Goal: Transaction & Acquisition: Purchase product/service

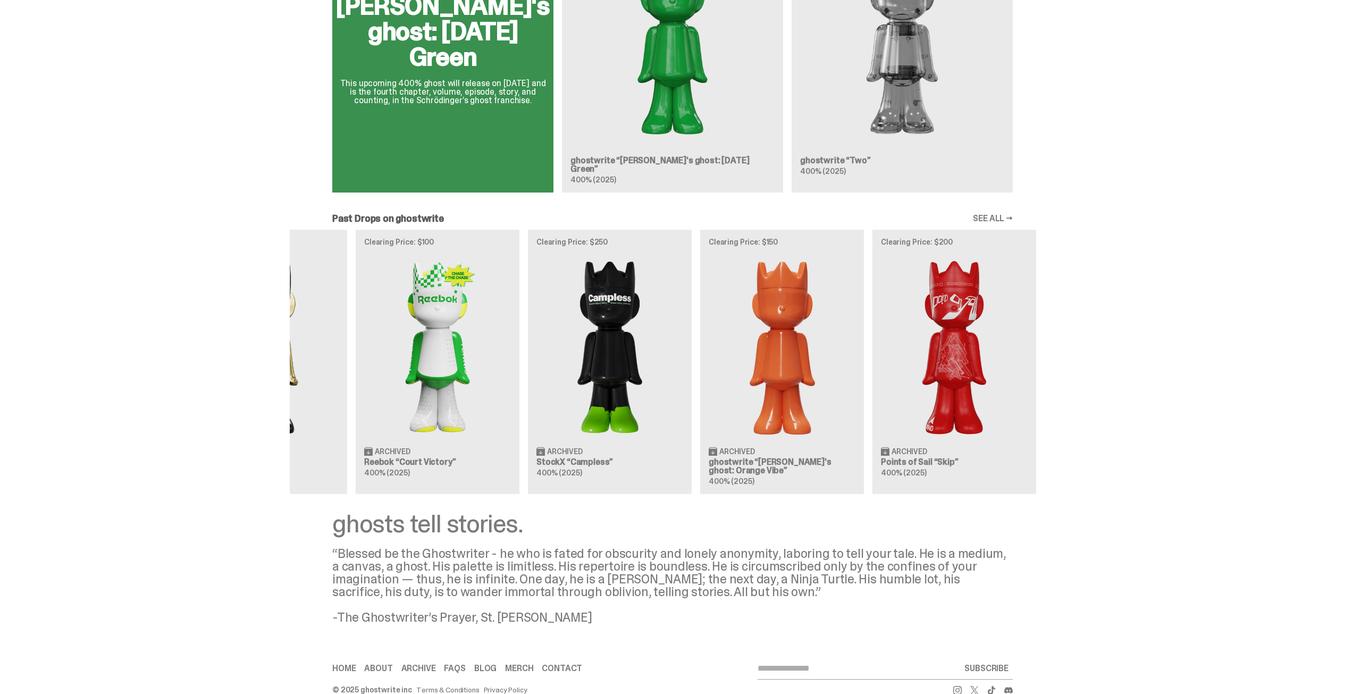
scroll to position [0, 344]
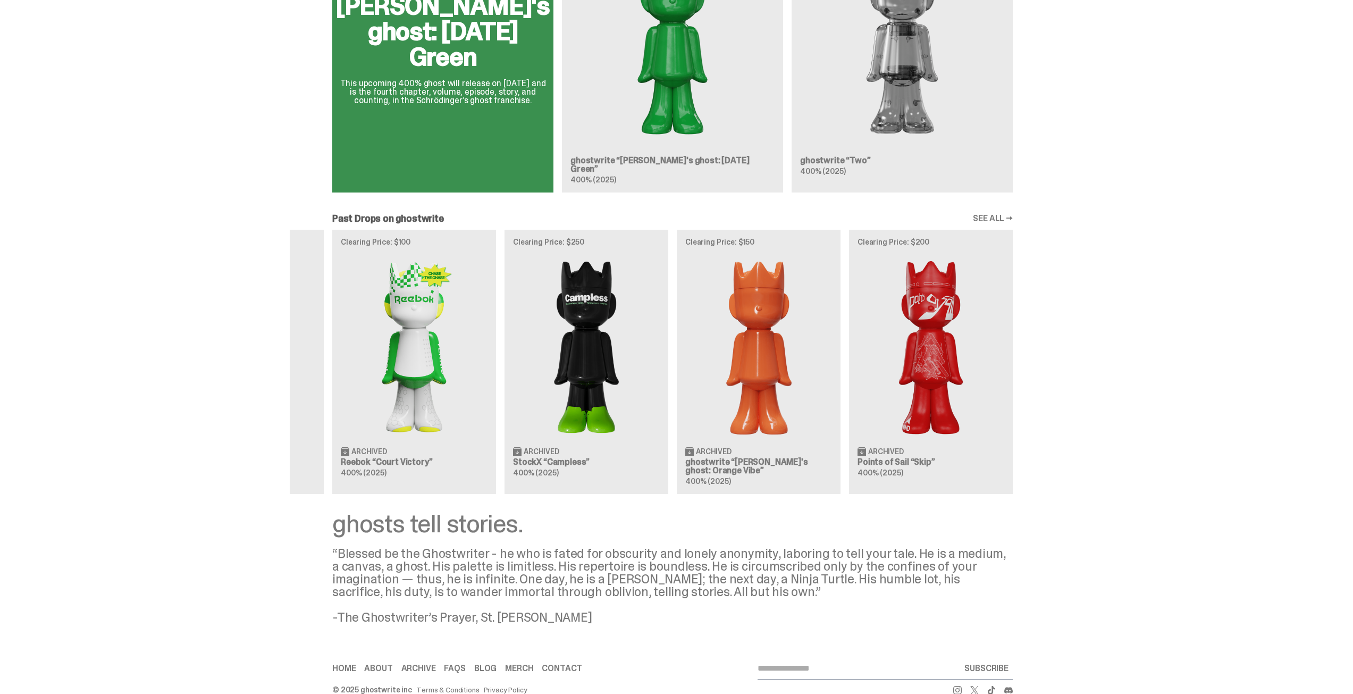
click at [615, 352] on div "Clearing Price: $425 Archived MLB “Game Face (2025)” Blind Box, 100% ghosts Cle…" at bounding box center [672, 362] width 765 height 264
click at [762, 321] on div "Clearing Price: $425 Archived MLB “Game Face (2025)” Blind Box, 100% ghosts Cle…" at bounding box center [672, 362] width 765 height 264
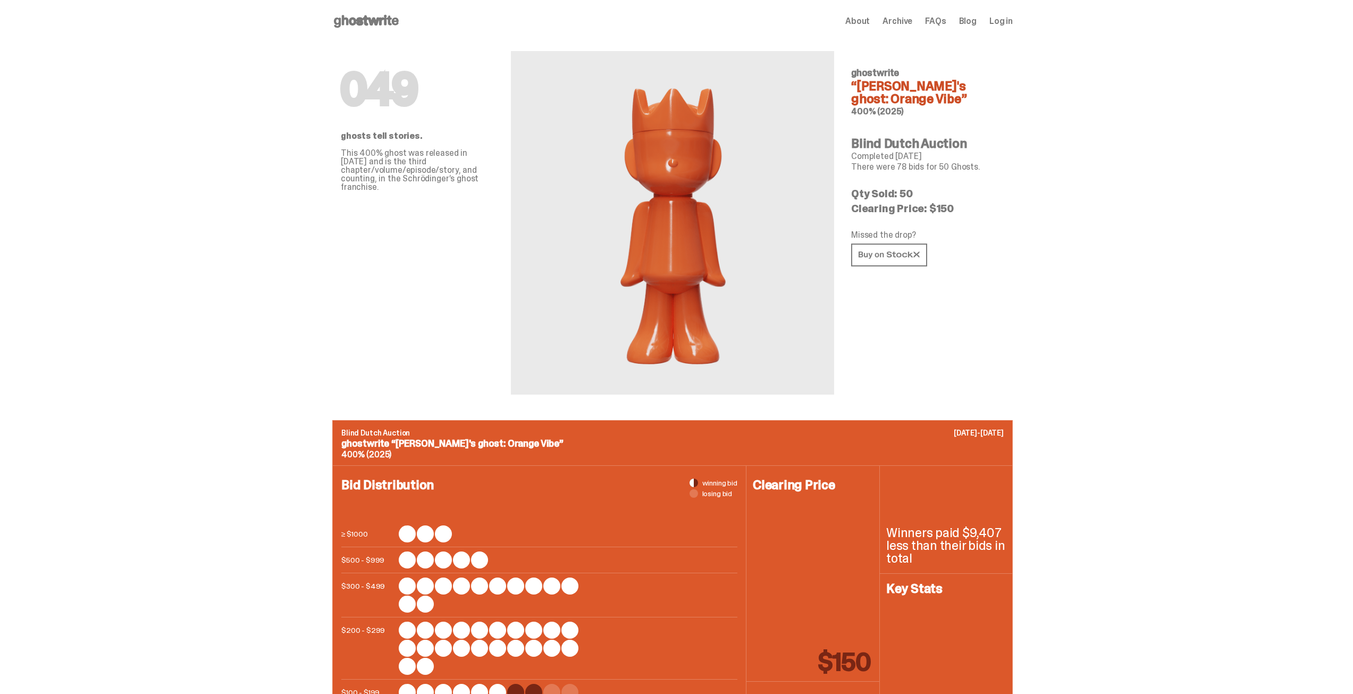
click at [687, 236] on img at bounding box center [672, 223] width 126 height 292
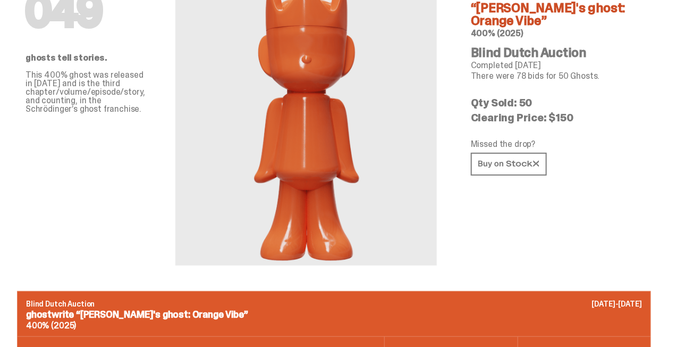
scroll to position [53, 0]
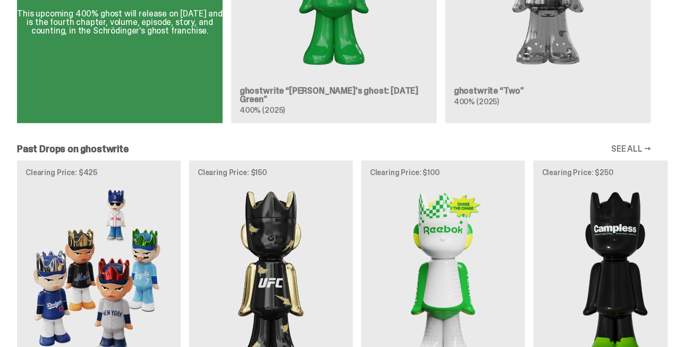
scroll to position [691, 0]
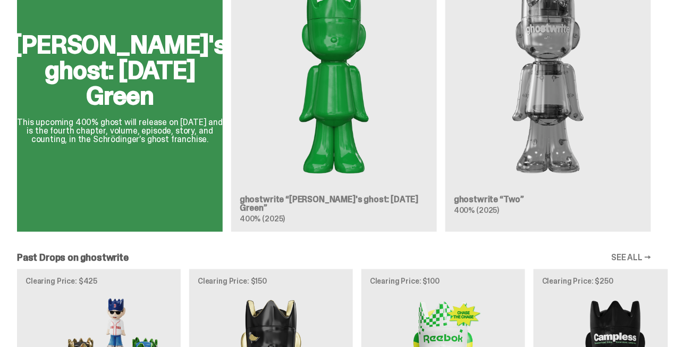
click at [636, 253] on link "SEE ALL →" at bounding box center [631, 257] width 40 height 9
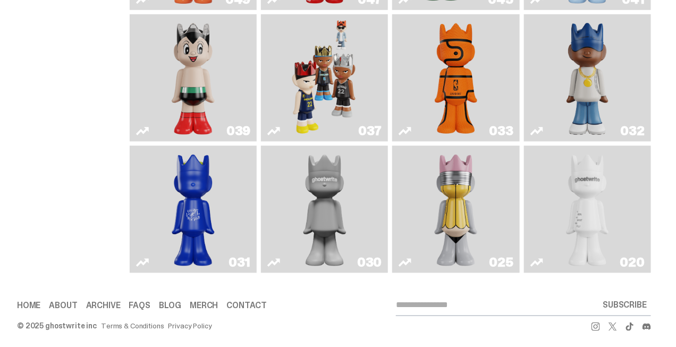
scroll to position [362, 0]
